Goal: Task Accomplishment & Management: Complete application form

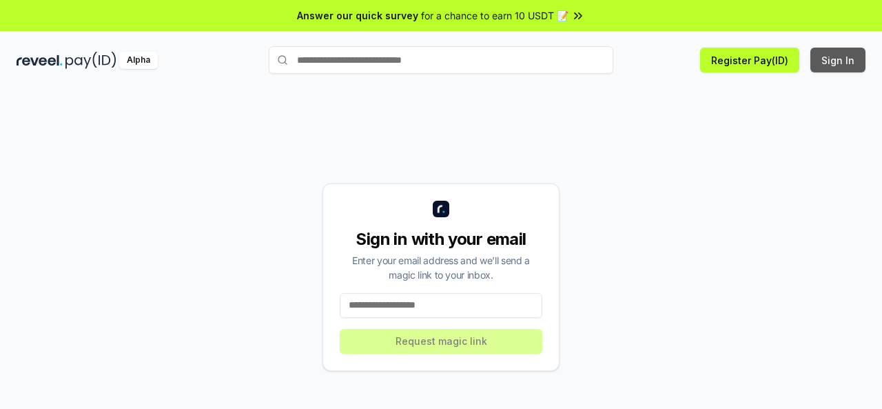
click at [840, 61] on button "Sign In" at bounding box center [838, 60] width 55 height 25
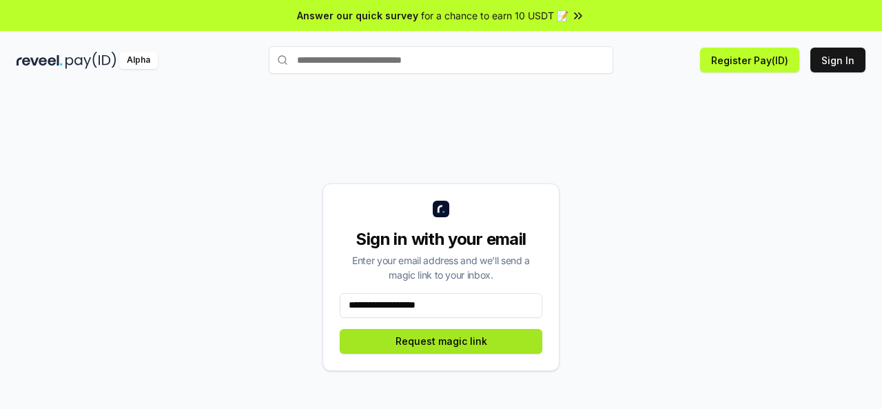
type input "**********"
click at [458, 341] on button "Request magic link" at bounding box center [441, 341] width 203 height 25
